Goal: Transaction & Acquisition: Purchase product/service

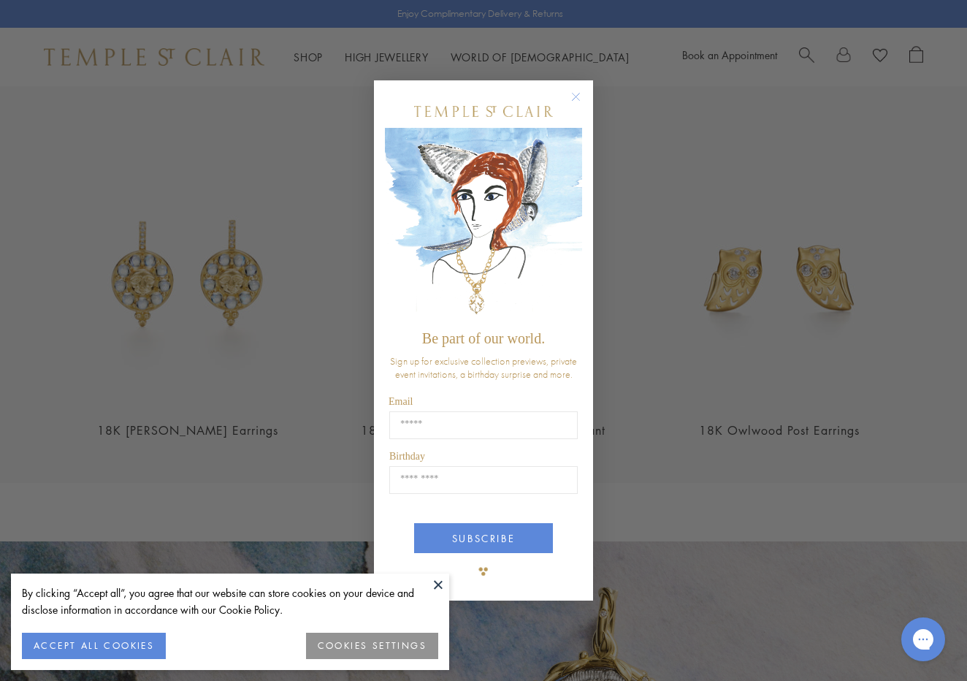
scroll to position [1845, 0]
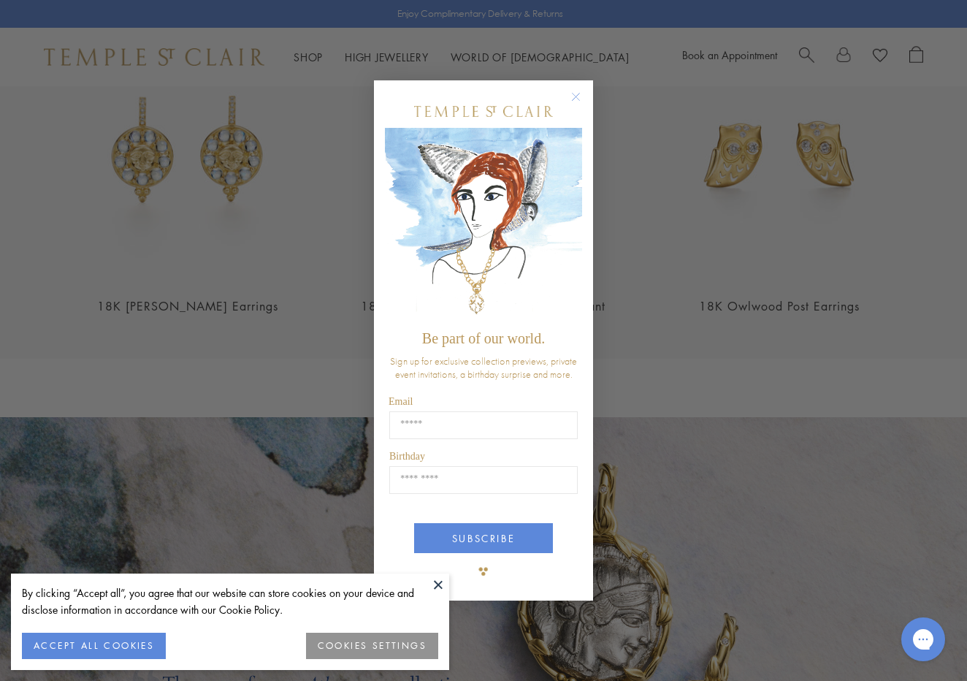
click at [576, 99] on circle "Close dialog" at bounding box center [577, 97] width 18 height 18
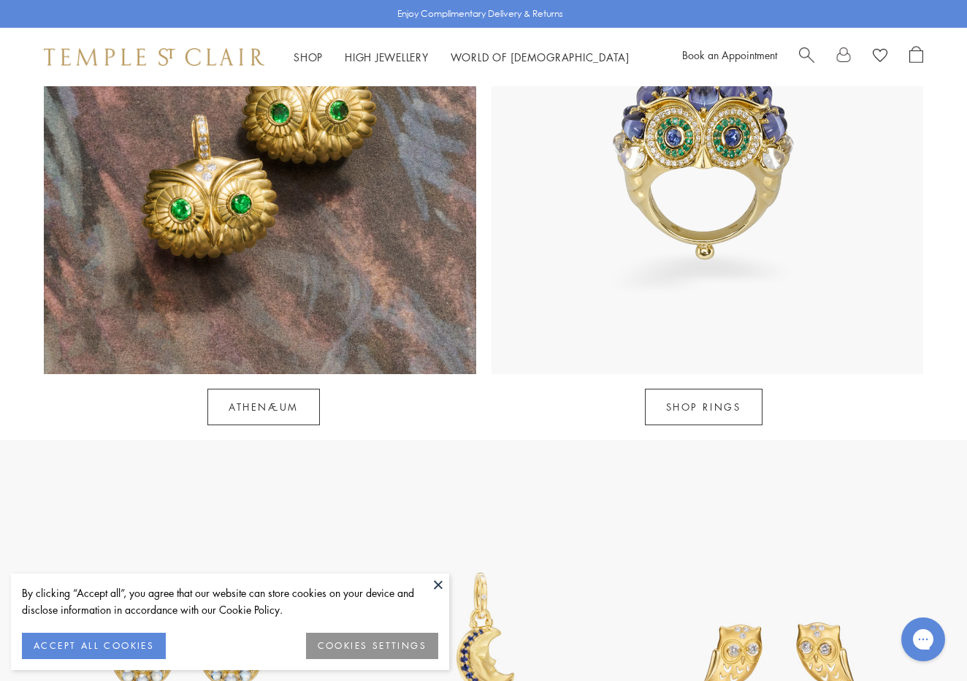
scroll to position [1327, 0]
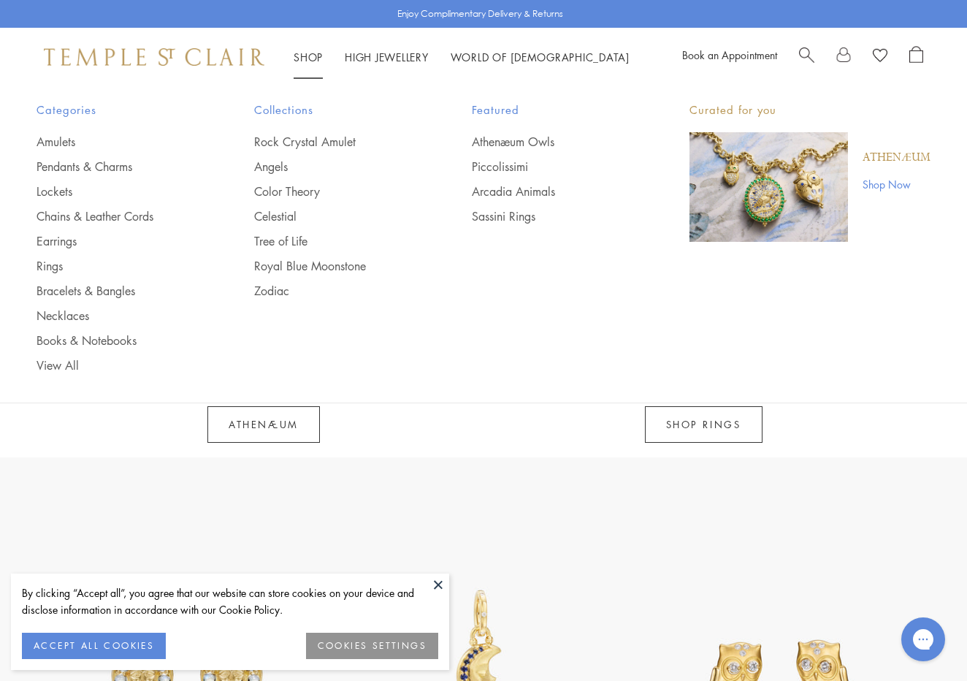
click at [312, 47] on div "Shop Shop Categories Amulets Pendants & Charms Lockets Chains & Leather Cords E…" at bounding box center [483, 57] width 967 height 58
click at [57, 167] on link "Pendants & Charms" at bounding box center [116, 167] width 159 height 16
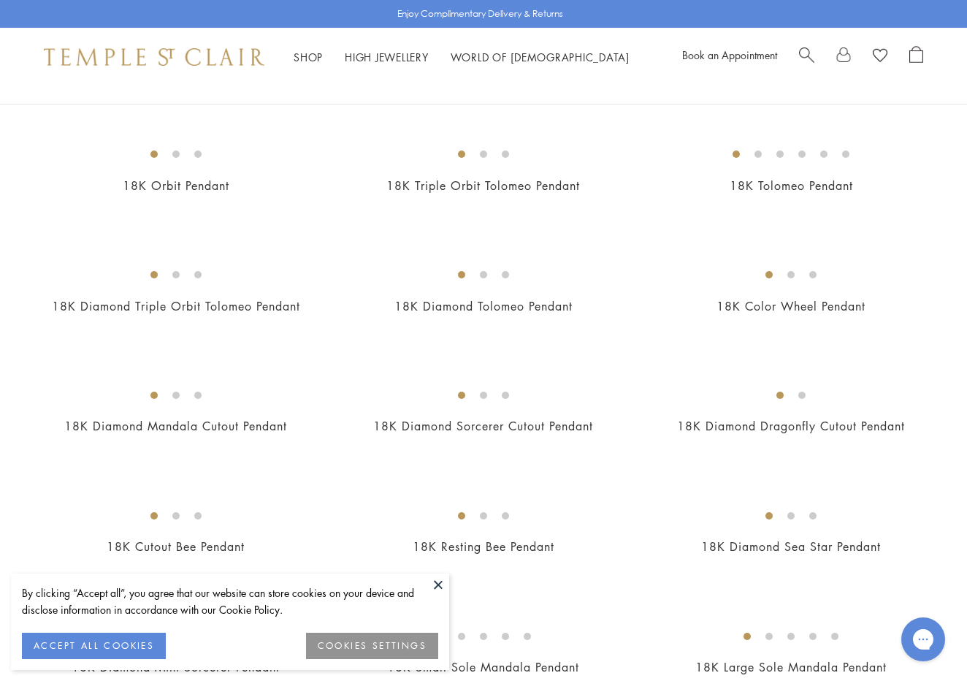
scroll to position [1973, 0]
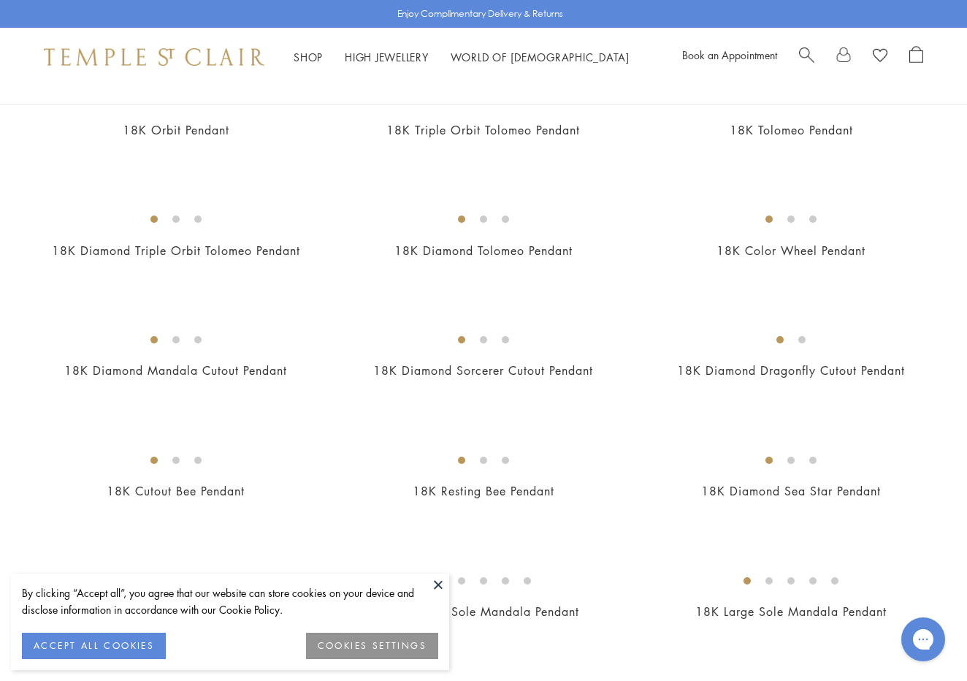
scroll to position [1993, 0]
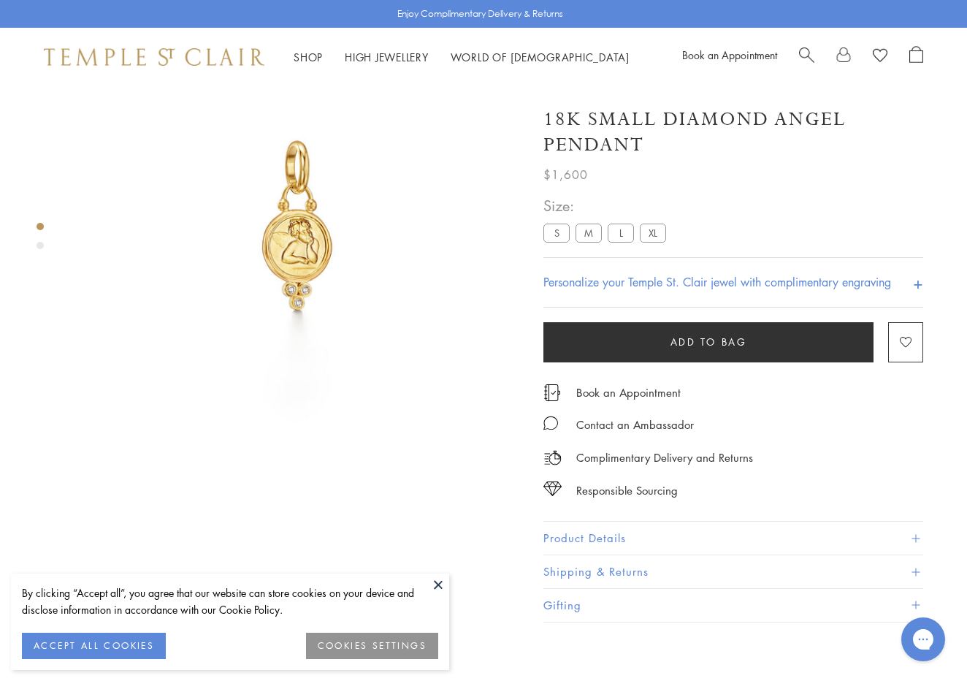
scroll to position [86, 0]
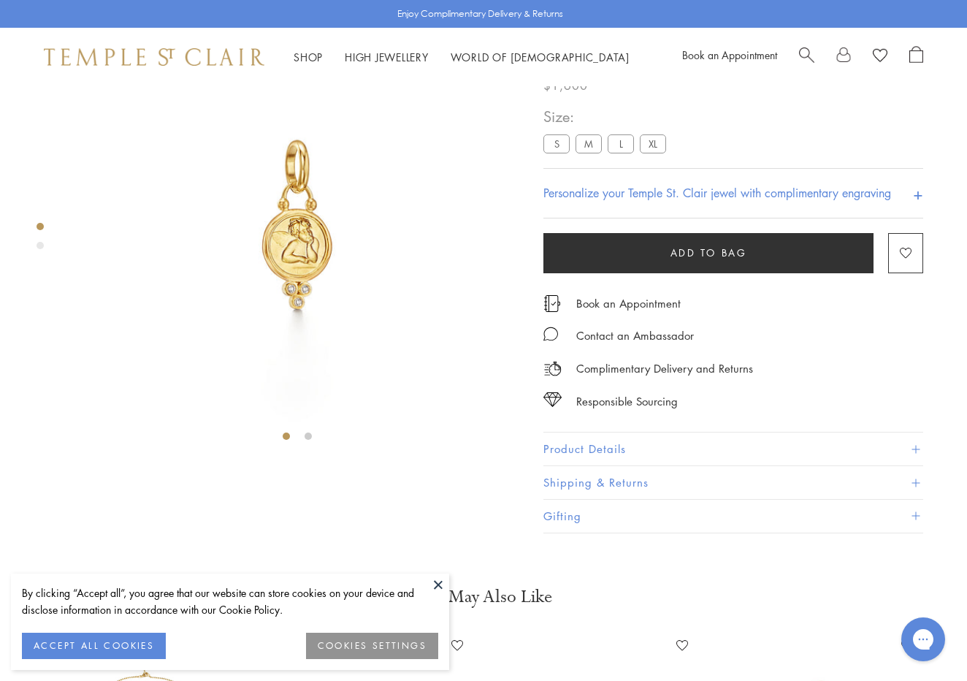
click at [589, 153] on label "M" at bounding box center [589, 144] width 26 height 18
